Goal: Task Accomplishment & Management: Manage account settings

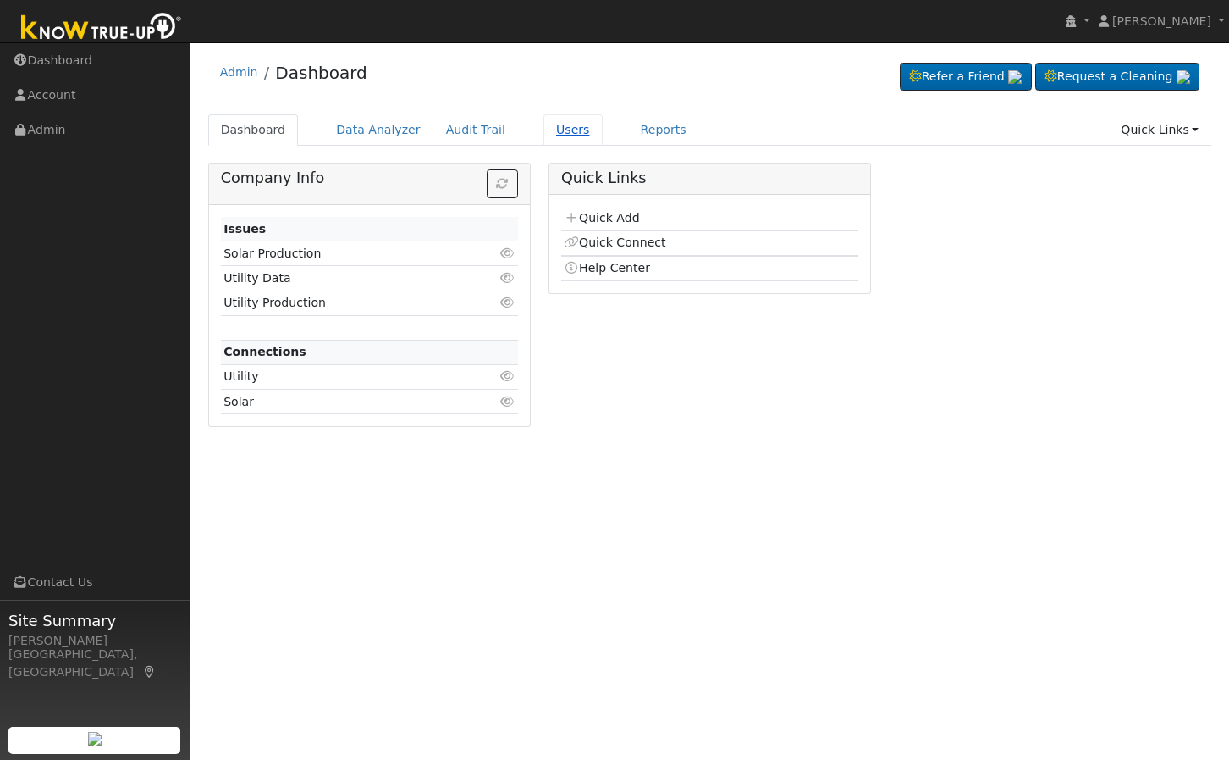
click at [559, 119] on link "Users" at bounding box center [573, 129] width 59 height 31
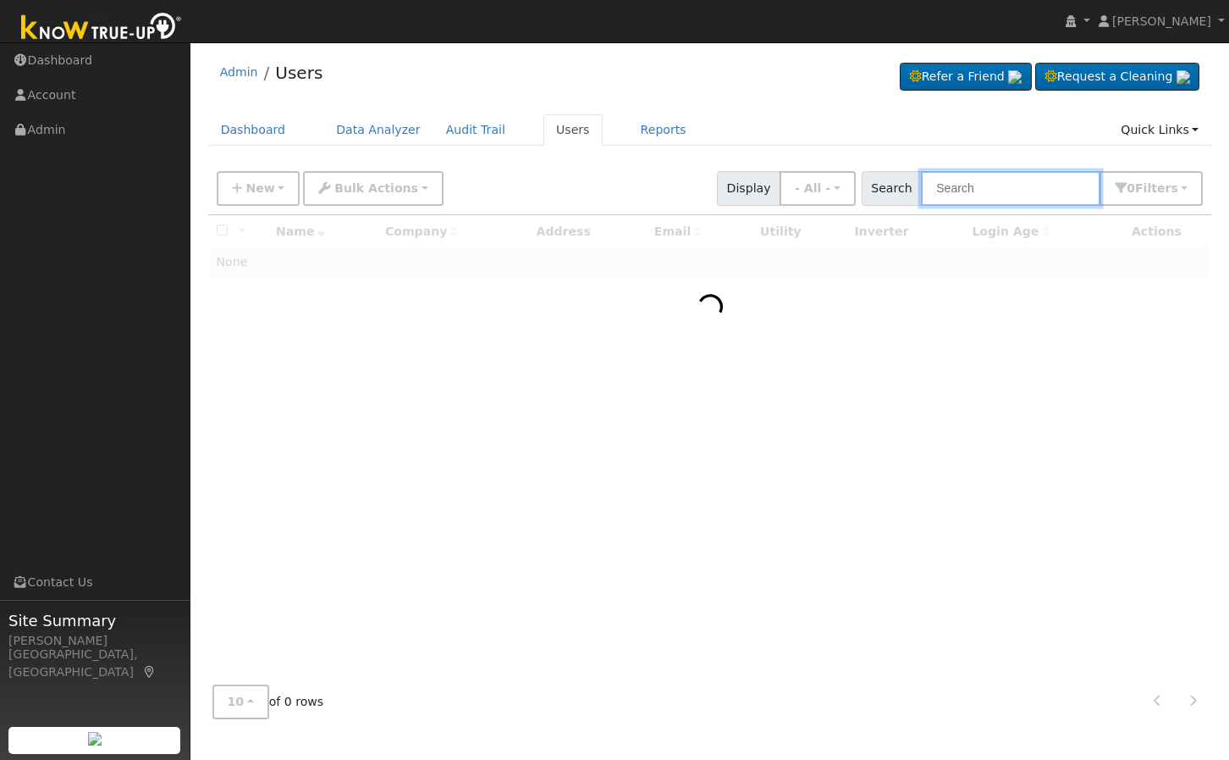
click at [1019, 191] on input "text" at bounding box center [1011, 188] width 180 height 35
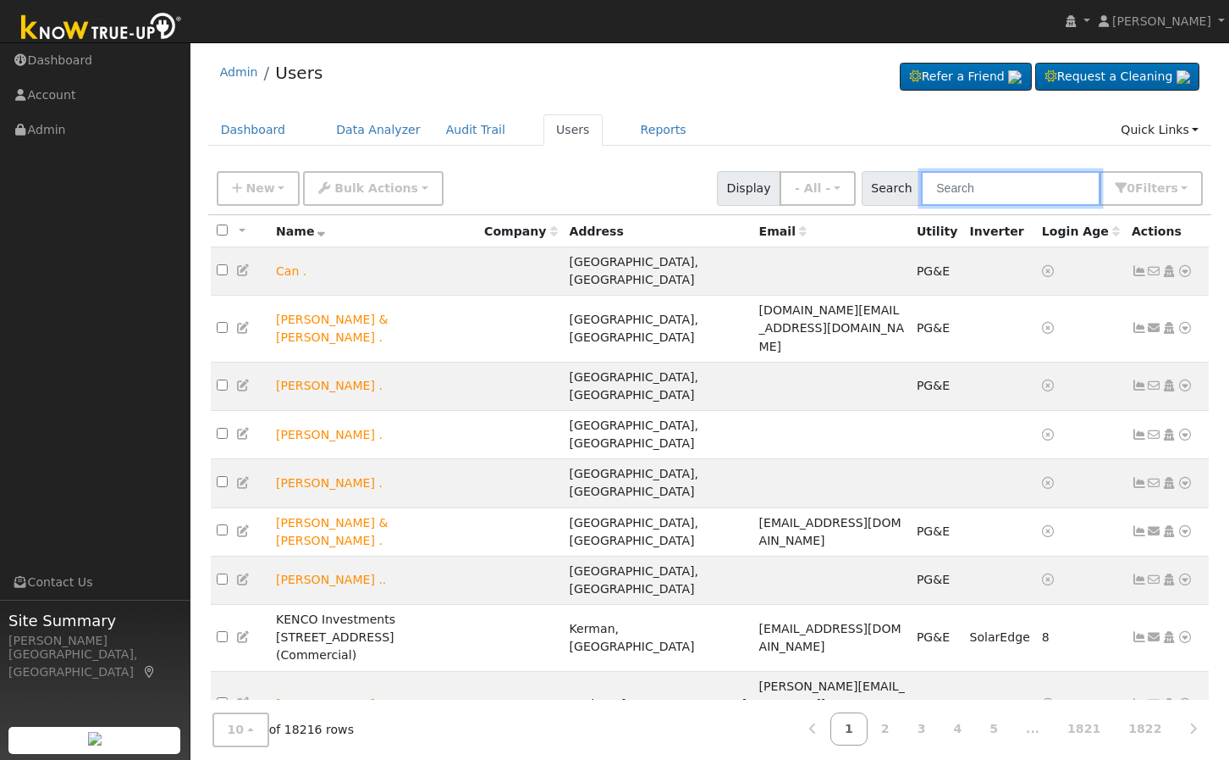
click at [994, 180] on input "text" at bounding box center [1011, 188] width 180 height 35
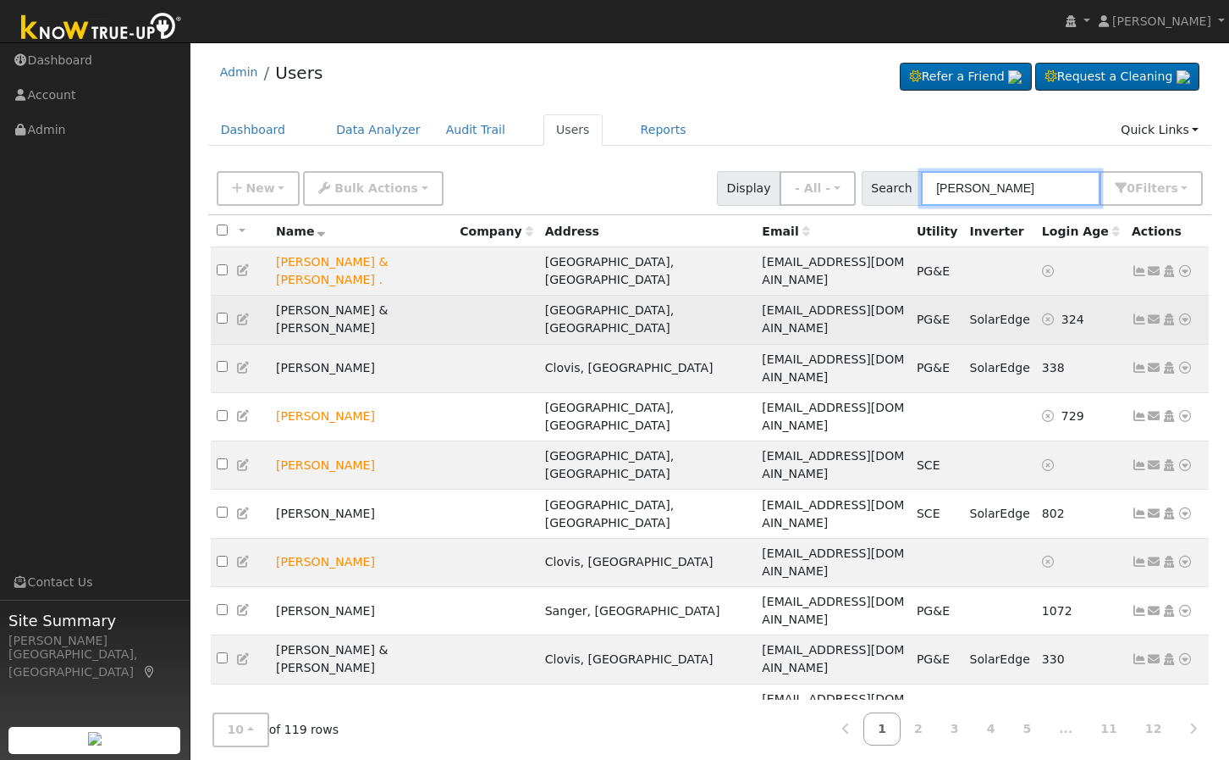
type input "[PERSON_NAME]"
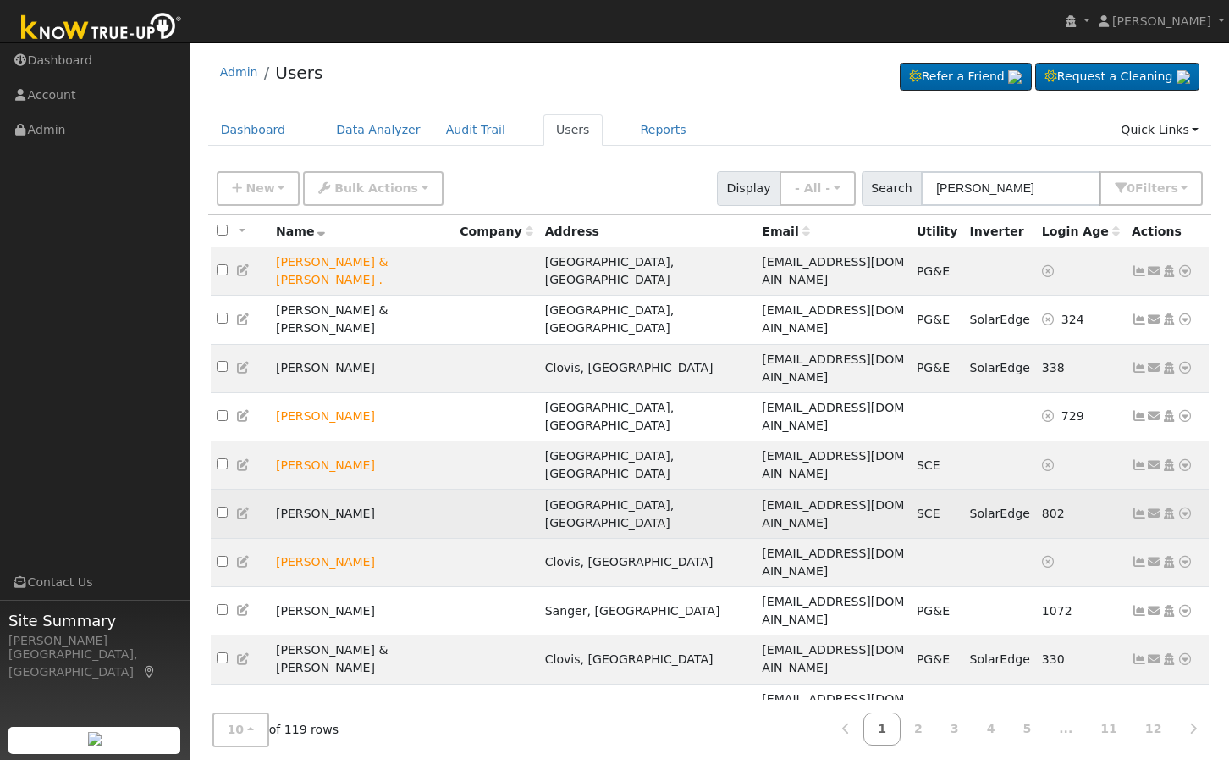
click at [1174, 507] on icon at bounding box center [1169, 513] width 15 height 12
